Goal: Task Accomplishment & Management: Use online tool/utility

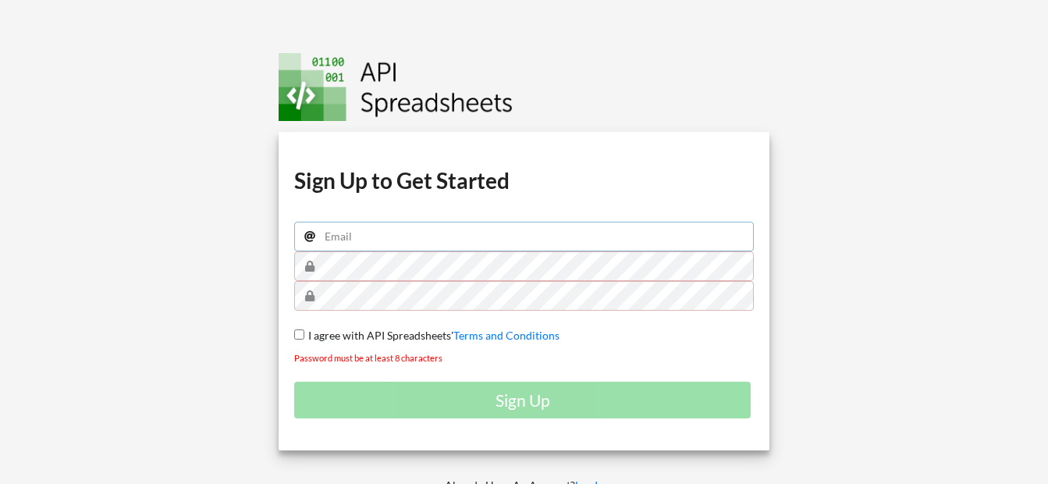
click at [347, 241] on input "email" at bounding box center [524, 237] width 460 height 30
click at [206, 335] on div at bounding box center [122, 285] width 268 height 570
click at [385, 250] on input "email" at bounding box center [524, 237] width 460 height 30
type input "nisakib4@gmail.com"
click at [391, 332] on span "I agree with API Spreadsheets'" at bounding box center [378, 334] width 149 height 13
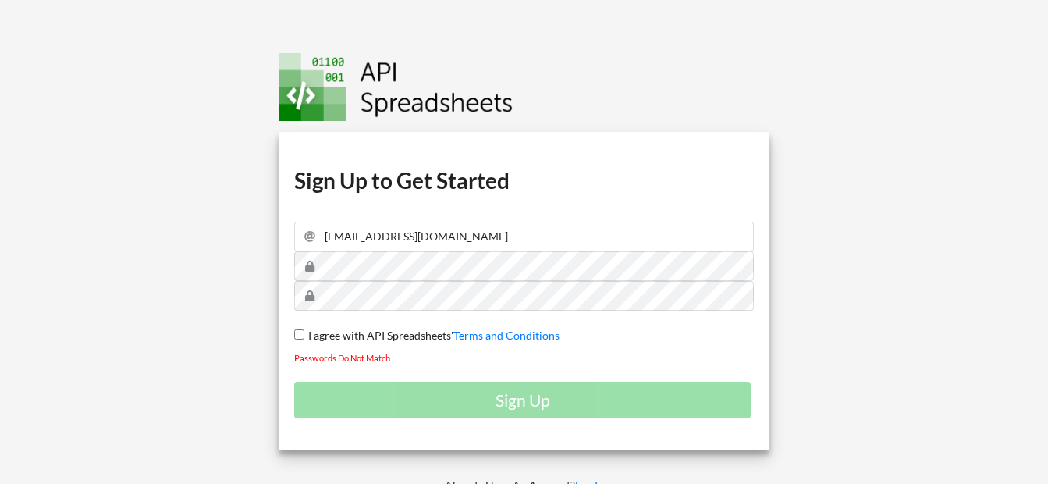
click at [304, 332] on input "I agree with API Spreadsheets' Terms and Conditions" at bounding box center [299, 334] width 10 height 10
checkbox input "true"
click at [485, 403] on div "Sign Up" at bounding box center [524, 399] width 460 height 37
click at [154, 269] on div "Download hidden Download hidden Download hidden Download hidden Sign Up to Get …" at bounding box center [523, 285] width 1071 height 570
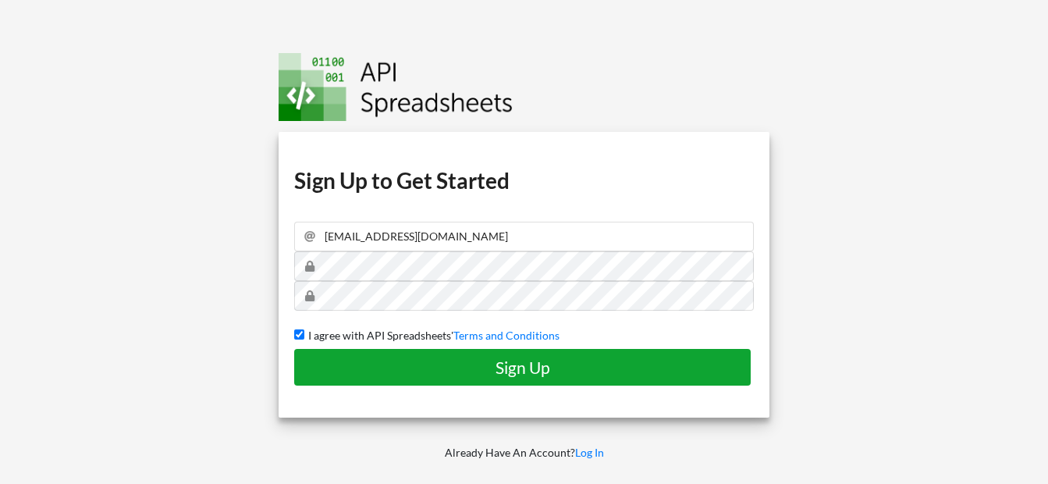
click at [338, 360] on h4 "Sign Up" at bounding box center [522, 367] width 424 height 20
checkbox input "false"
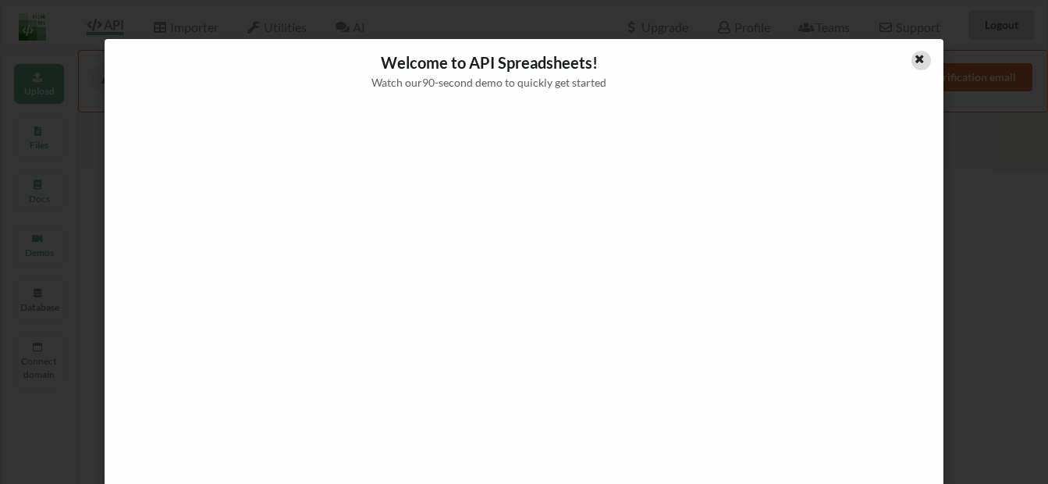
click at [913, 62] on icon at bounding box center [919, 56] width 13 height 11
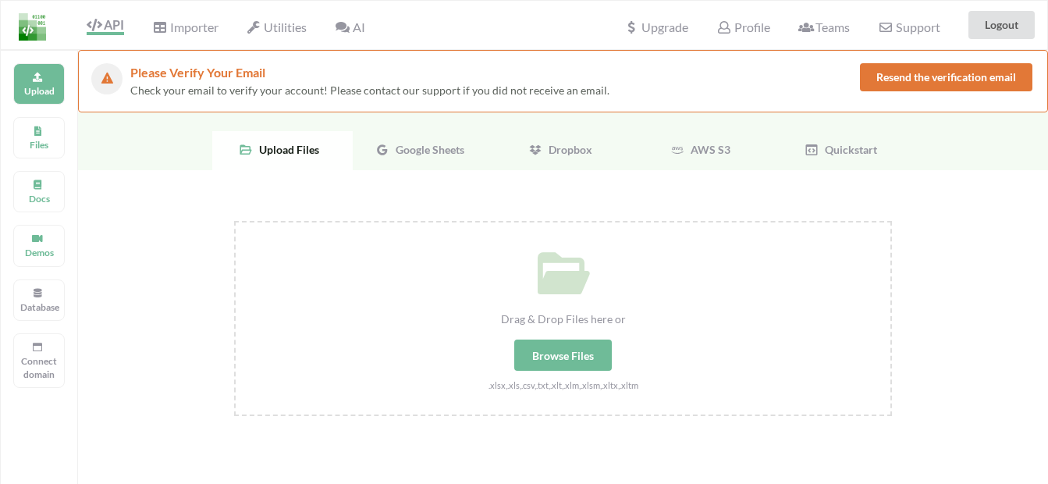
click at [375, 157] on icon at bounding box center [382, 150] width 14 height 14
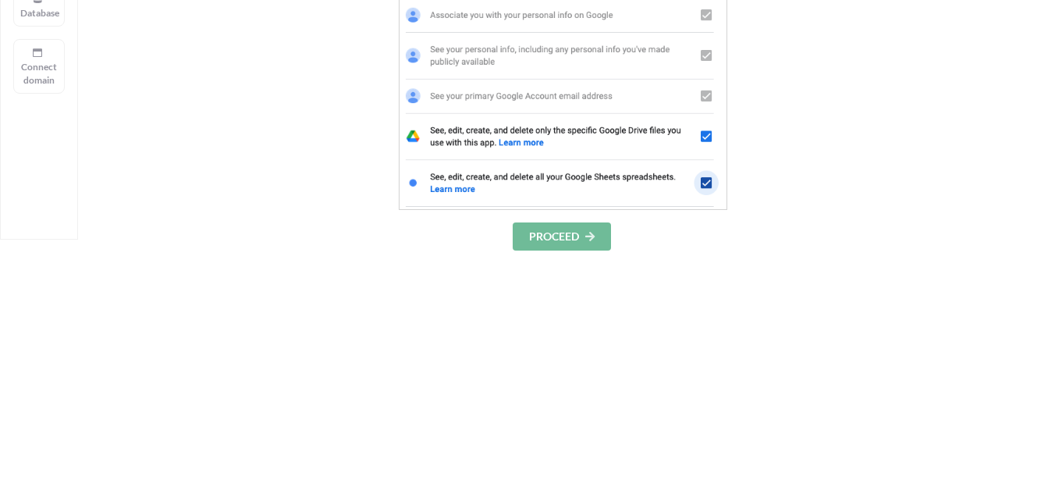
scroll to position [312, 0]
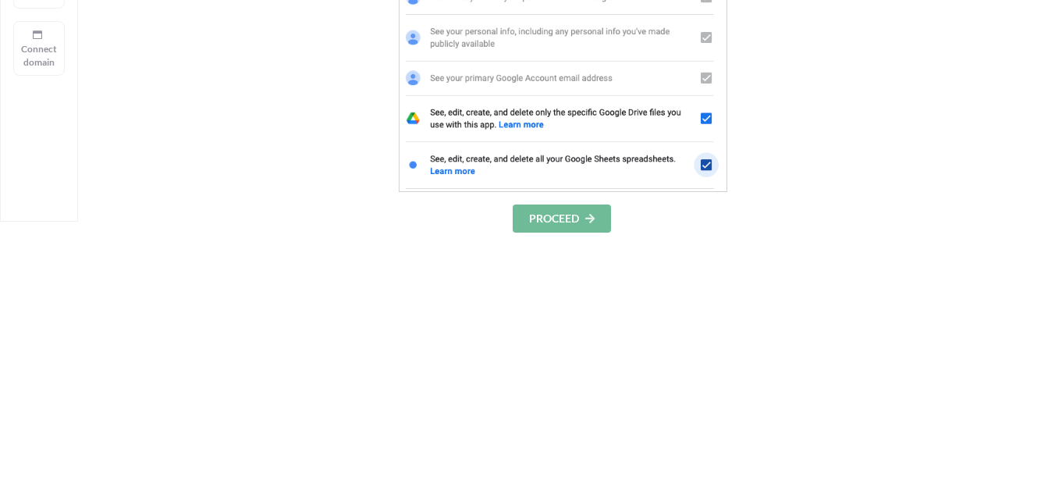
click at [552, 230] on button "PROCEED" at bounding box center [562, 218] width 98 height 28
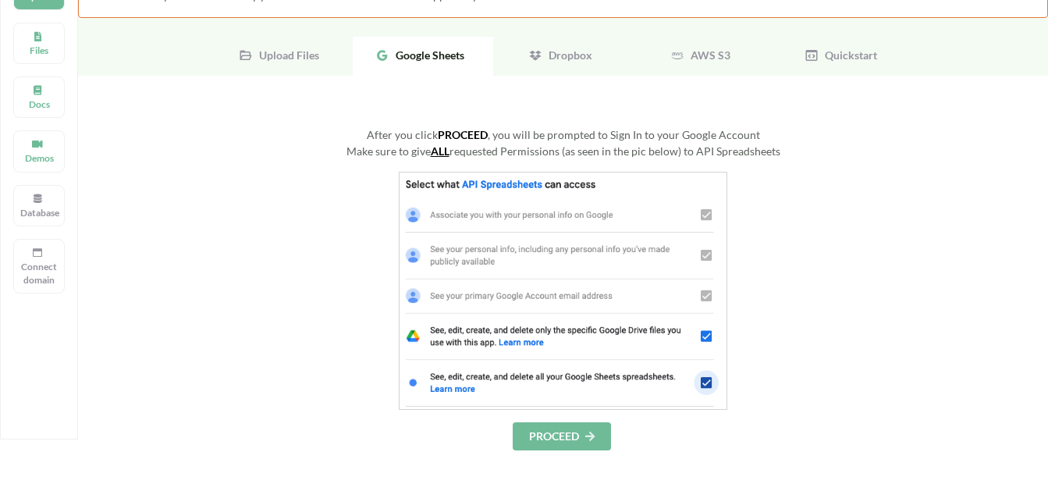
scroll to position [78, 0]
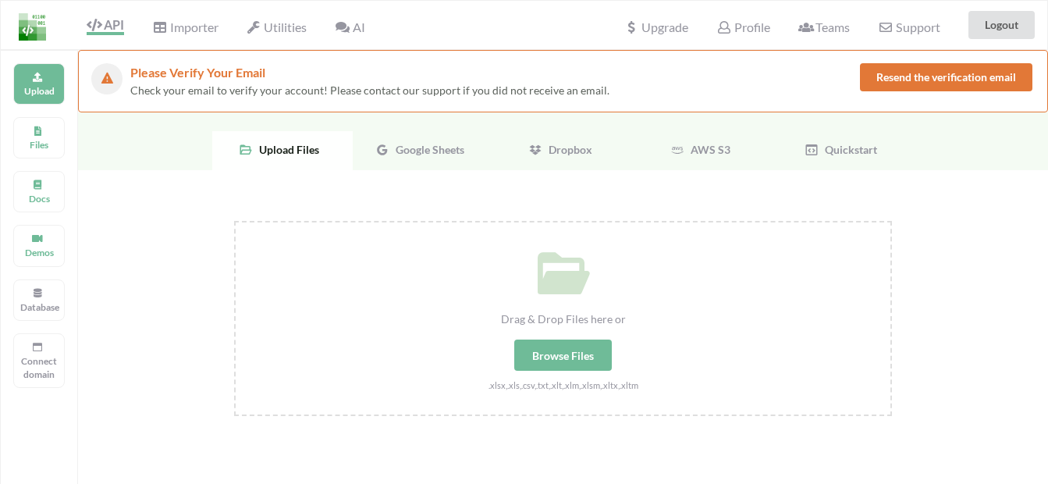
click at [407, 148] on span "Google Sheets" at bounding box center [426, 149] width 75 height 13
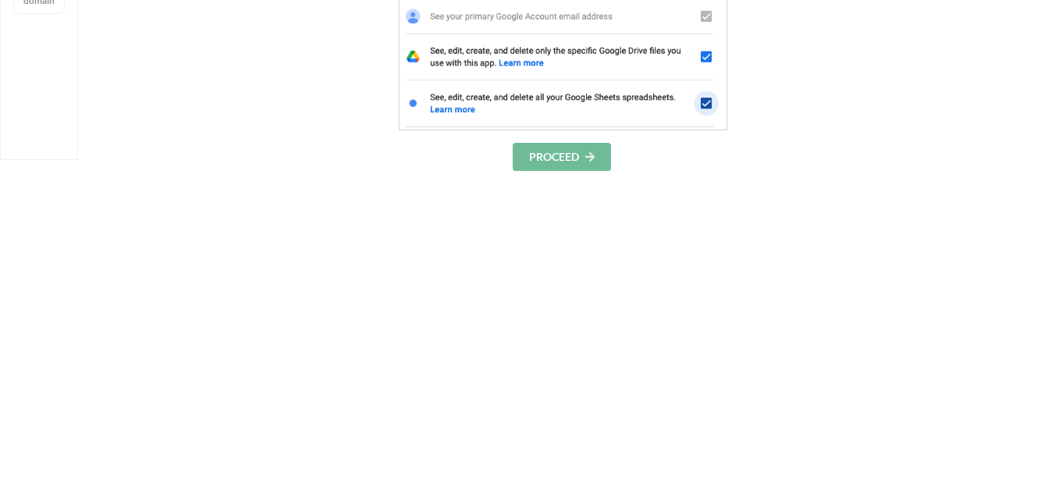
scroll to position [468, 0]
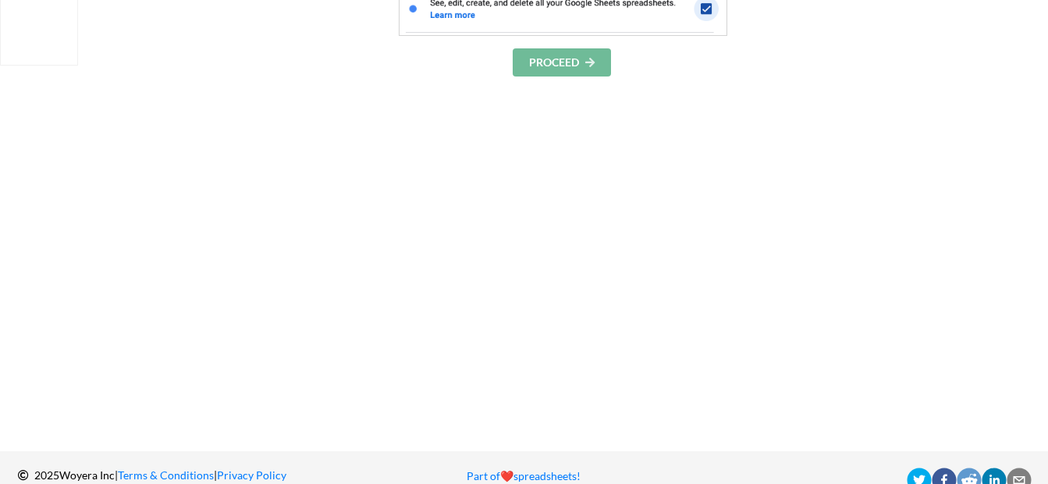
click at [562, 74] on button "PROCEED" at bounding box center [562, 62] width 98 height 28
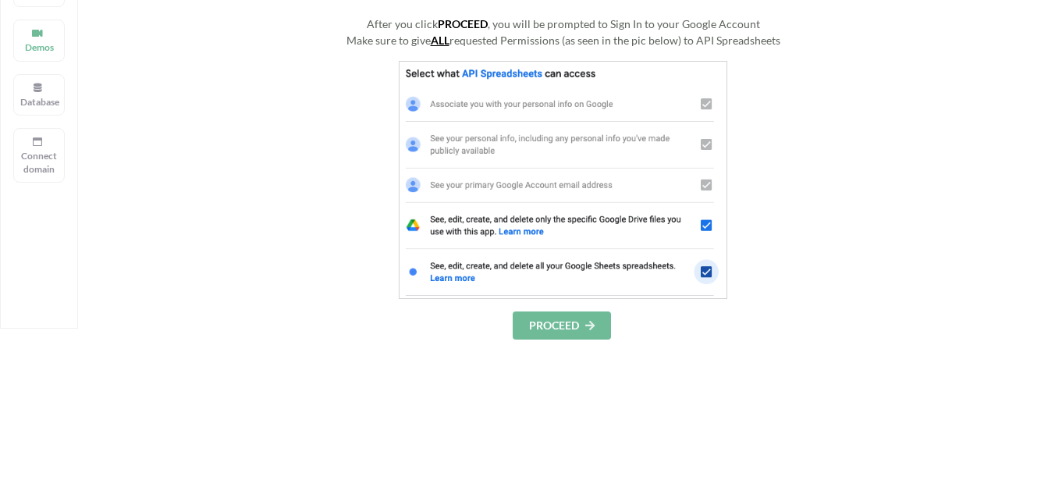
scroll to position [156, 0]
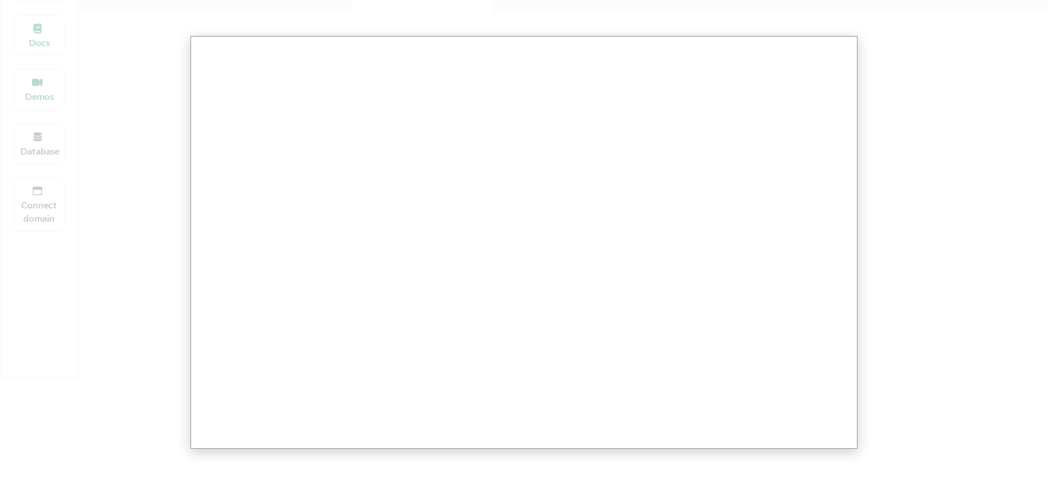
click at [918, 140] on div at bounding box center [529, 334] width 1059 height 981
click at [132, 226] on div at bounding box center [529, 334] width 1059 height 981
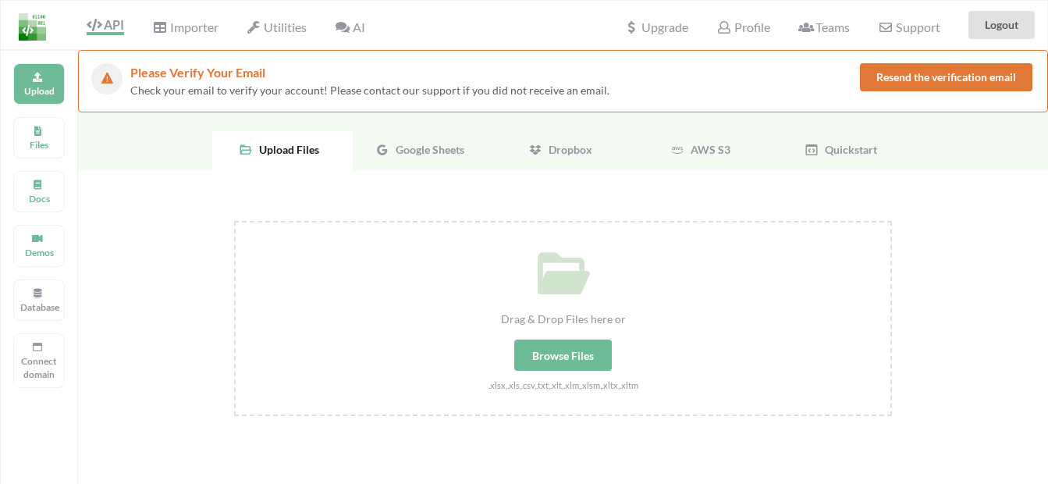
click at [412, 151] on span "Google Sheets" at bounding box center [426, 149] width 75 height 13
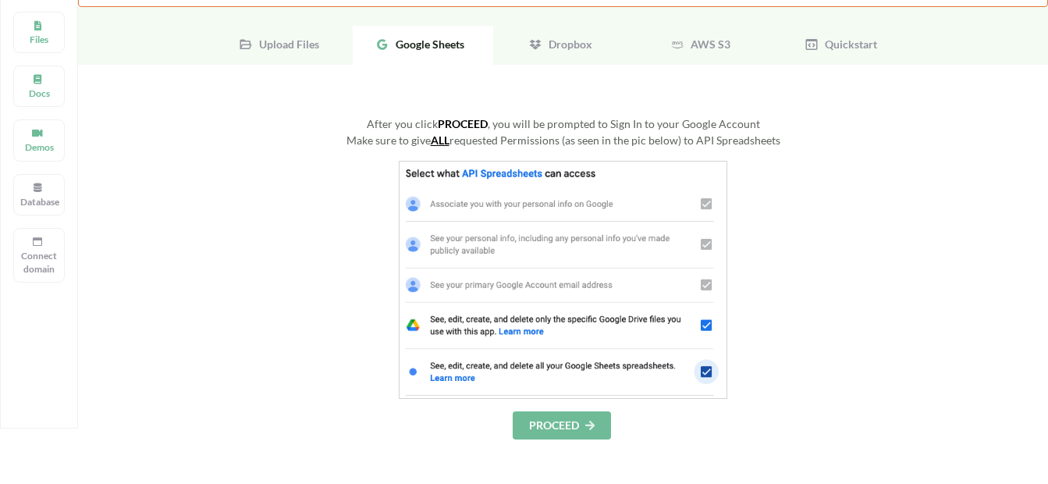
scroll to position [234, 0]
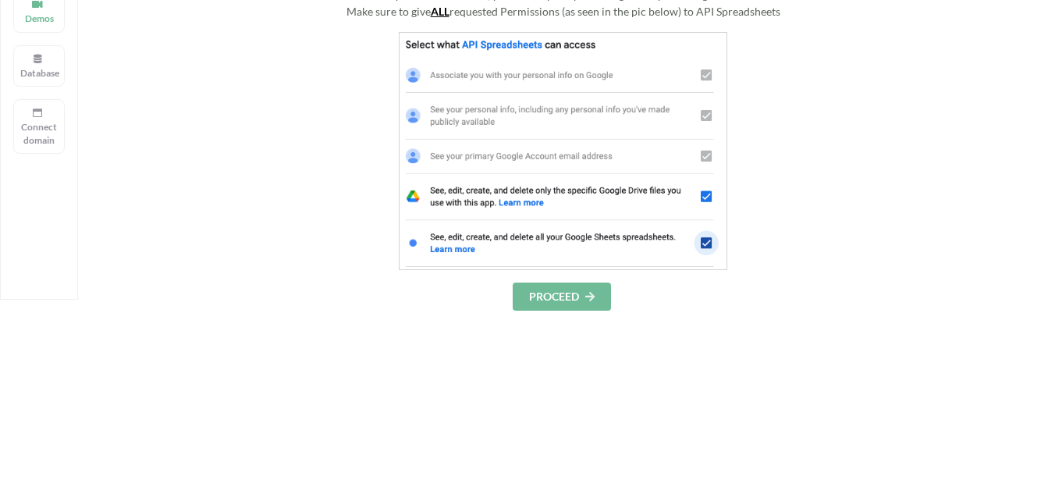
click at [555, 291] on button "PROCEED" at bounding box center [562, 296] width 98 height 28
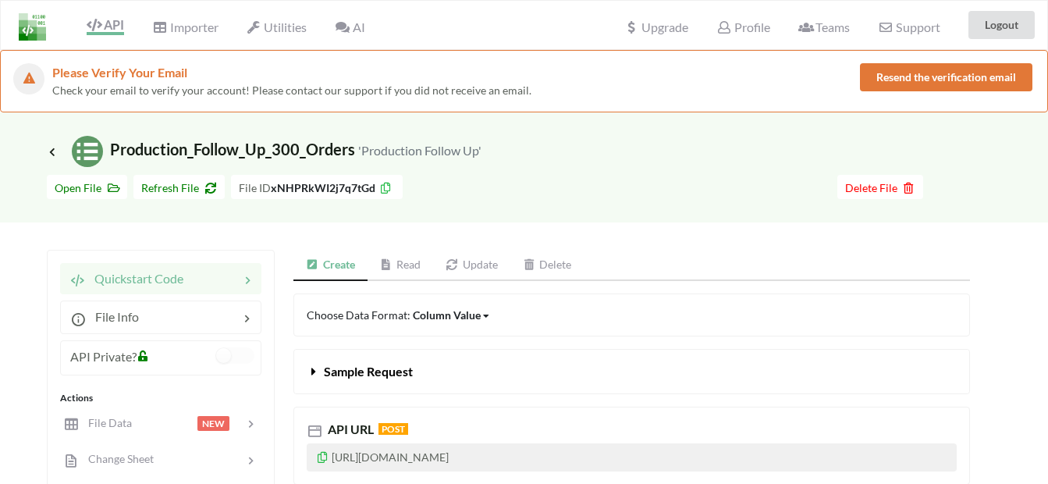
click at [414, 265] on link "Read" at bounding box center [400, 265] width 66 height 31
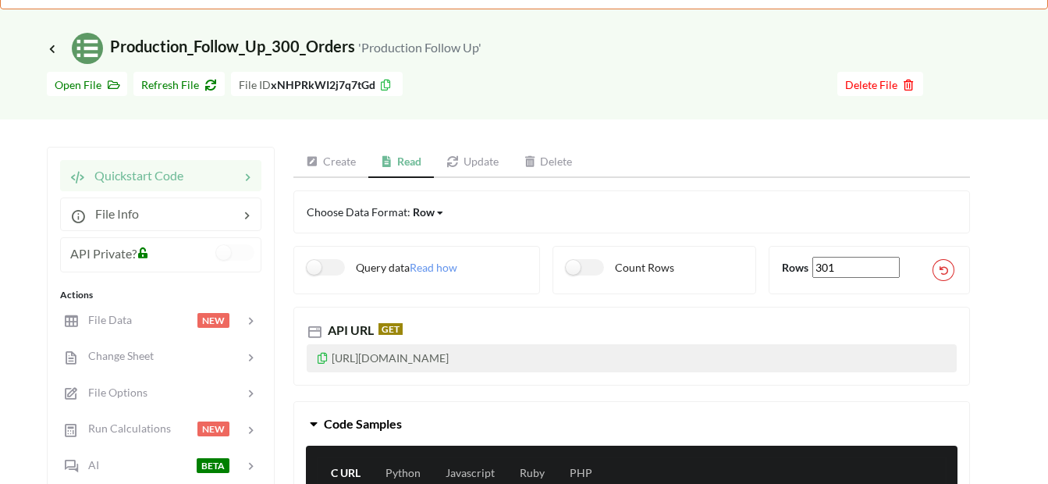
scroll to position [234, 0]
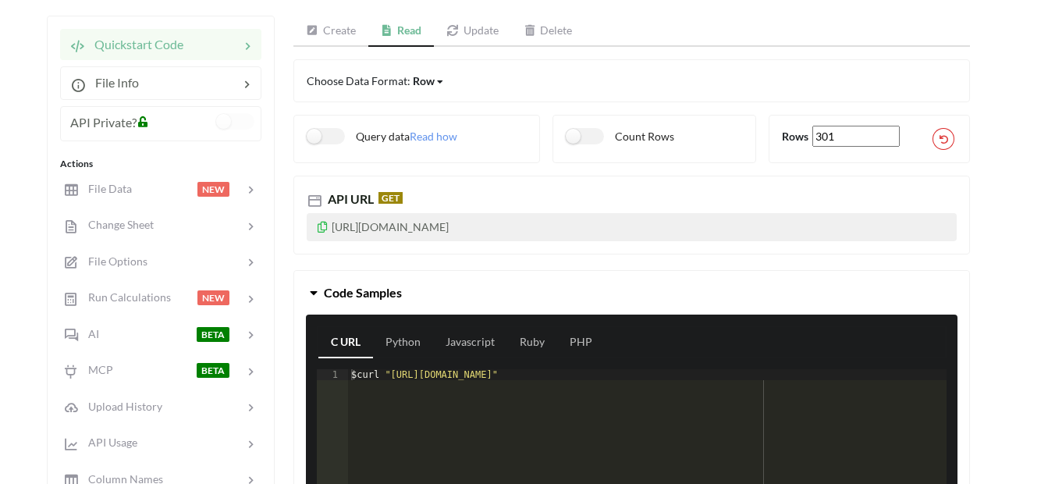
click at [317, 227] on icon at bounding box center [322, 224] width 13 height 11
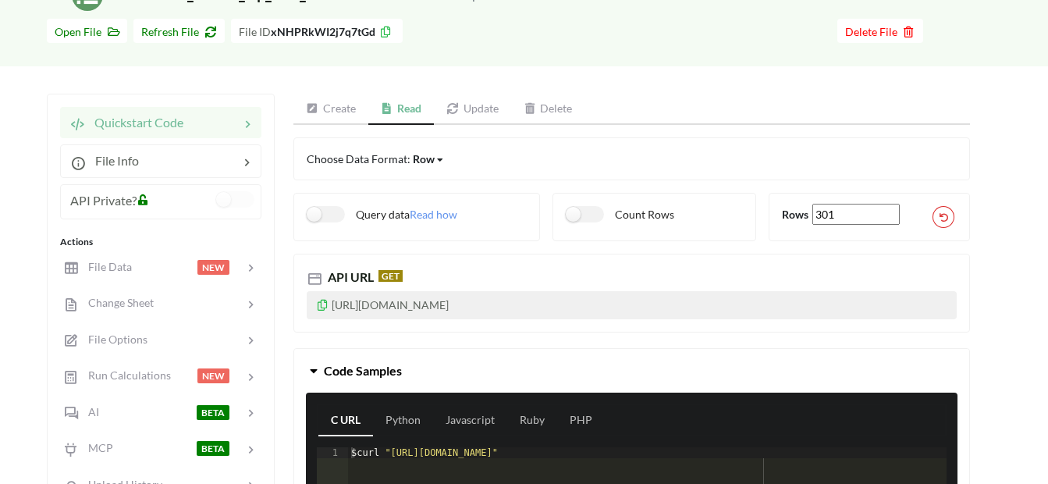
scroll to position [78, 0]
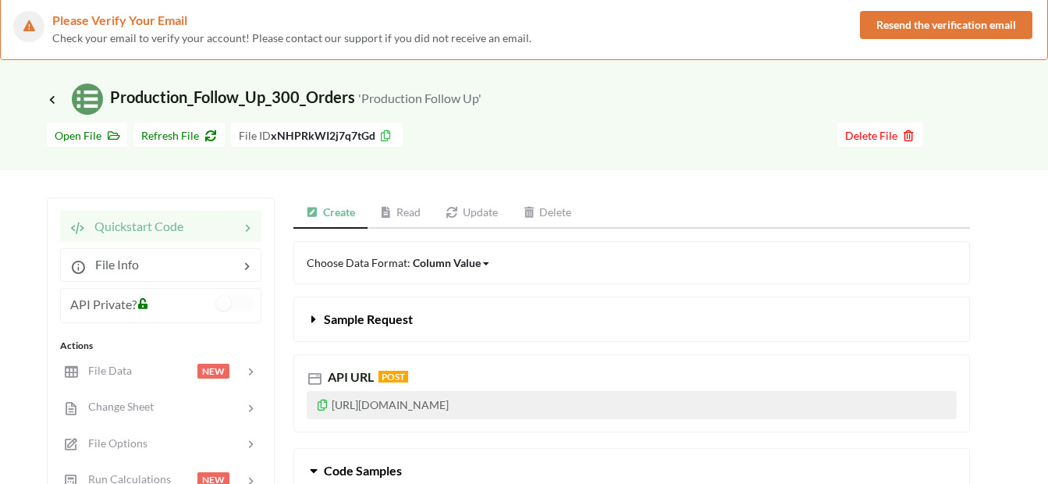
scroll to position [78, 0]
